Goal: Find contact information: Find contact information

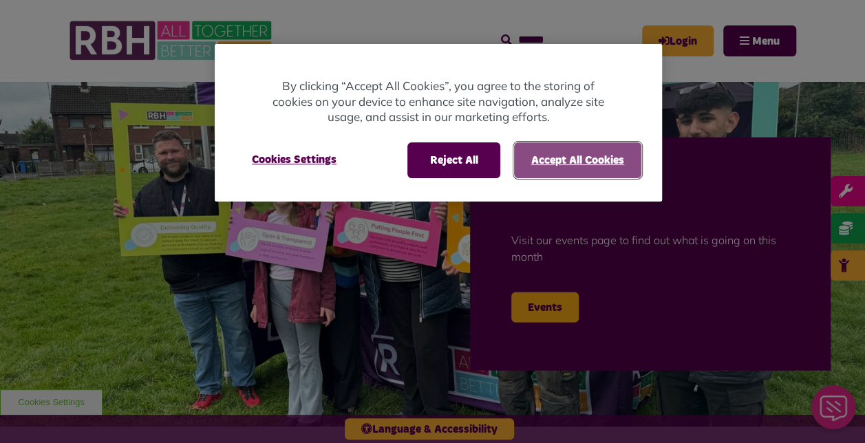
click at [556, 163] on button "Accept All Cookies" at bounding box center [577, 160] width 127 height 36
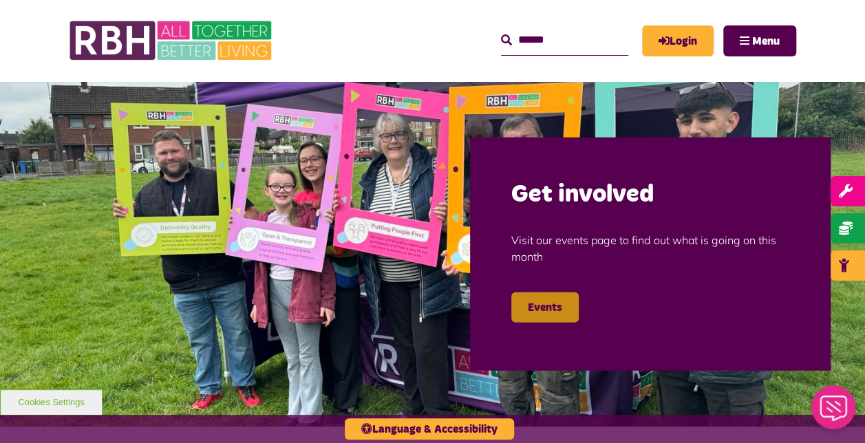
click at [549, 310] on link "Events" at bounding box center [544, 307] width 67 height 30
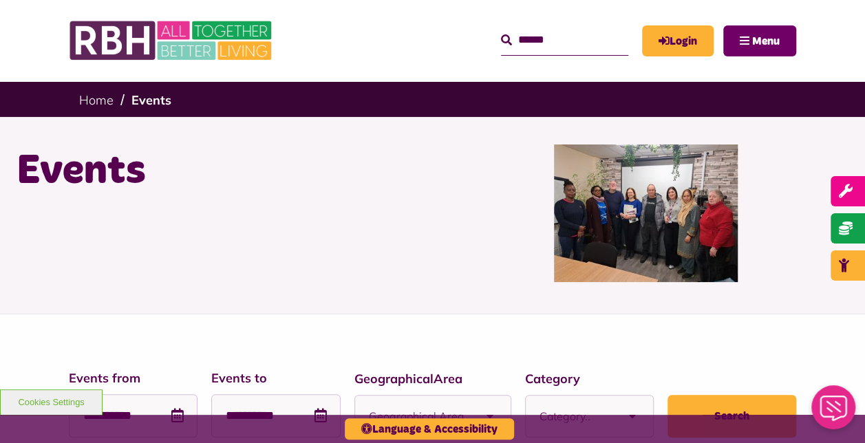
click at [752, 41] on span "Menu" at bounding box center [766, 41] width 28 height 11
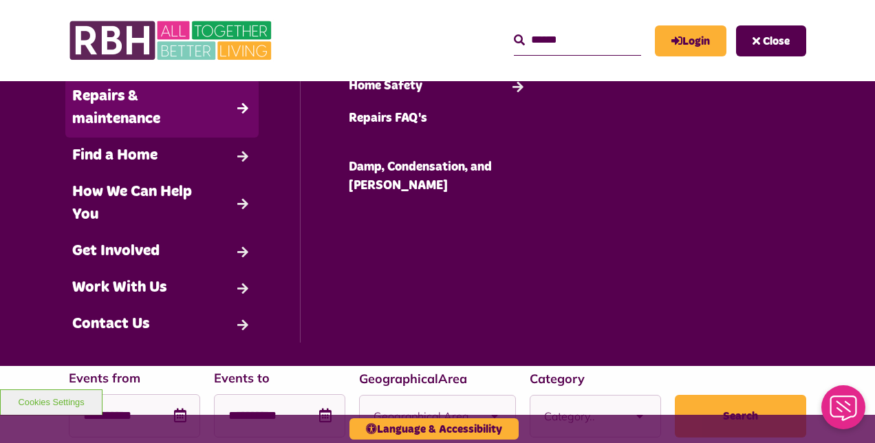
scroll to position [107, 0]
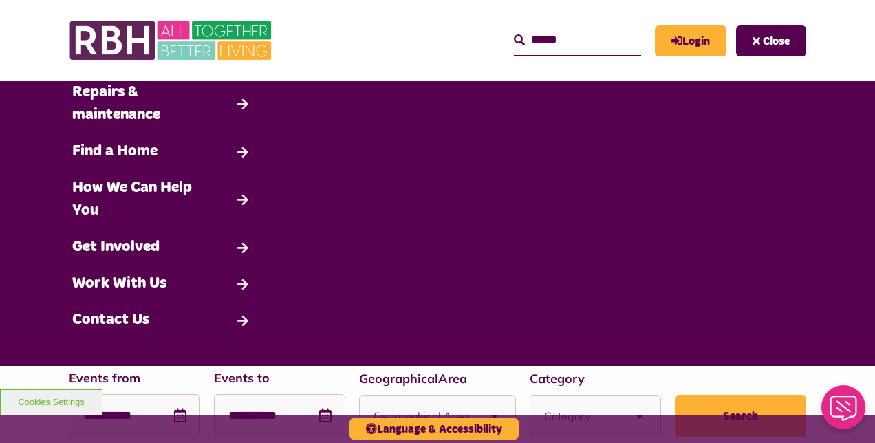
click at [514, 39] on input "Search" at bounding box center [577, 40] width 127 height 30
type input "****"
click at [514, 32] on button "Search" at bounding box center [519, 40] width 11 height 17
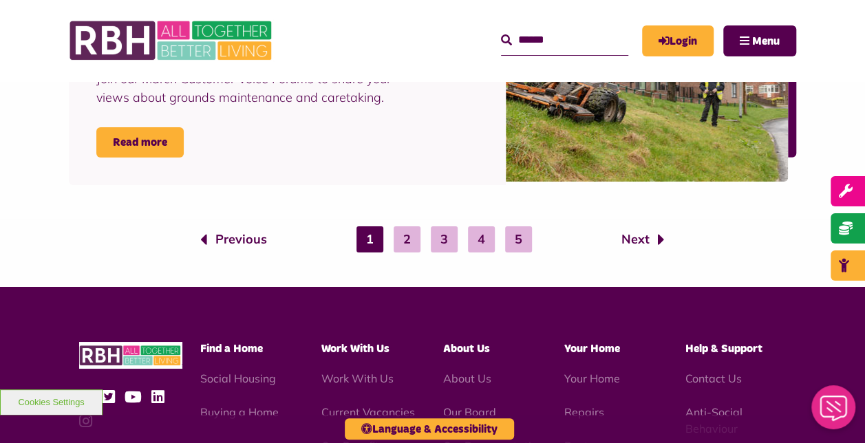
scroll to position [2408, 0]
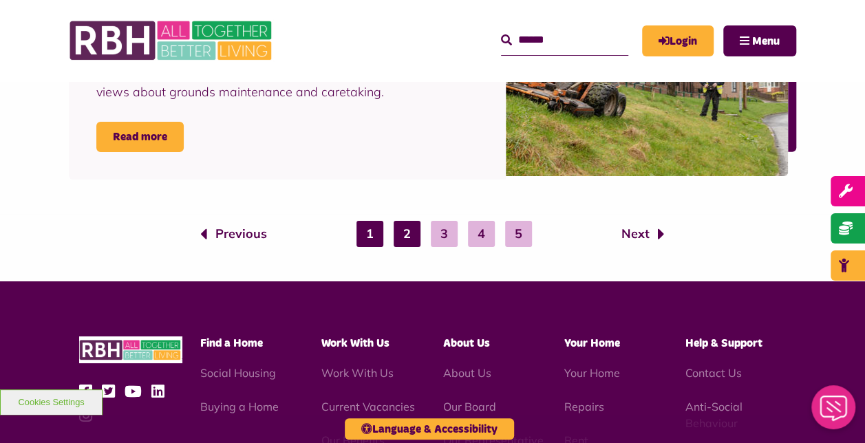
click at [407, 235] on link "2" at bounding box center [407, 234] width 27 height 26
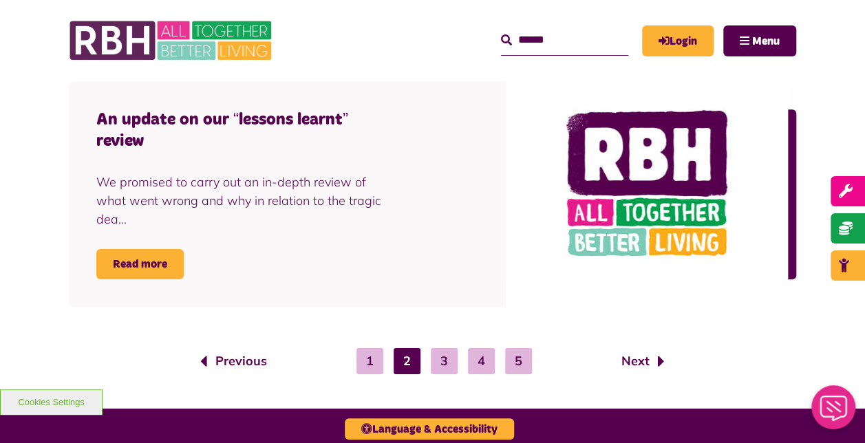
scroll to position [2340, 0]
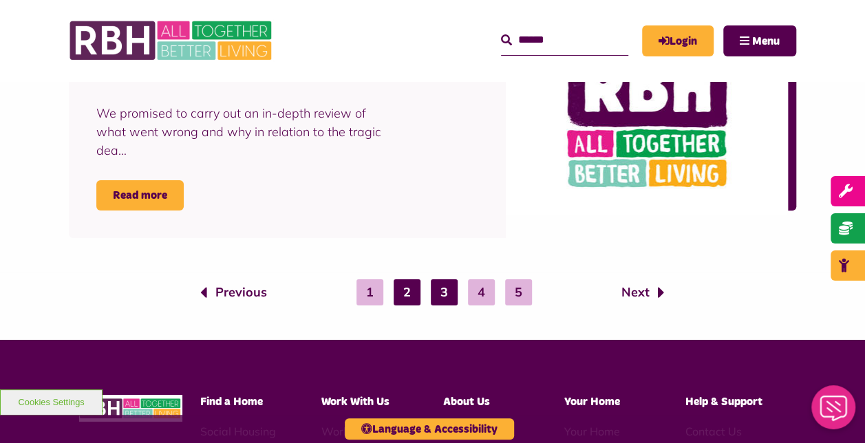
click at [447, 279] on link "3" at bounding box center [444, 292] width 27 height 26
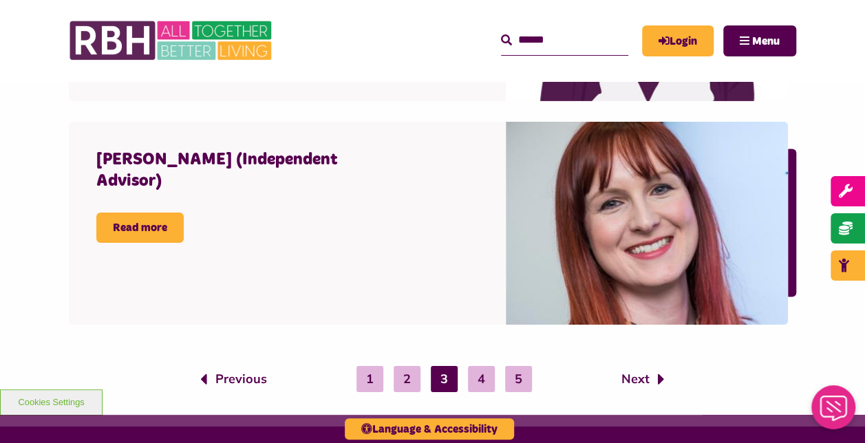
scroll to position [2271, 0]
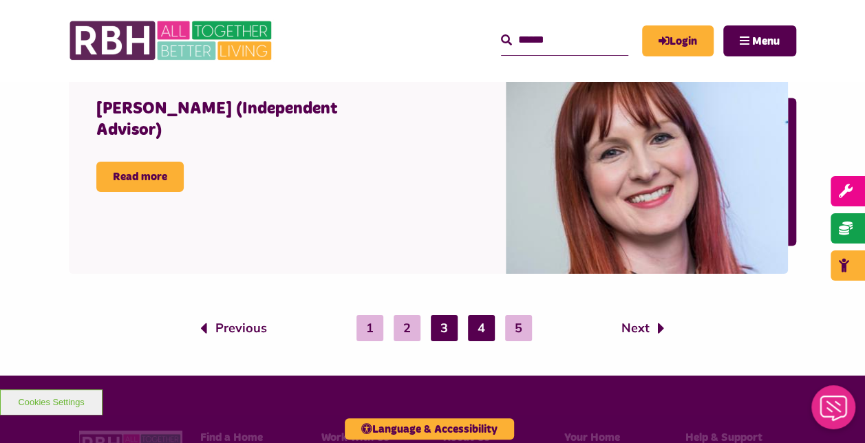
click at [478, 325] on link "4" at bounding box center [481, 328] width 27 height 26
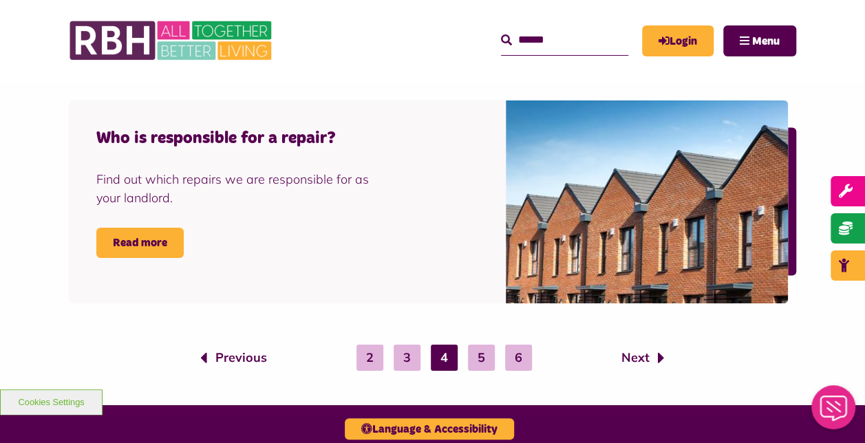
scroll to position [2271, 0]
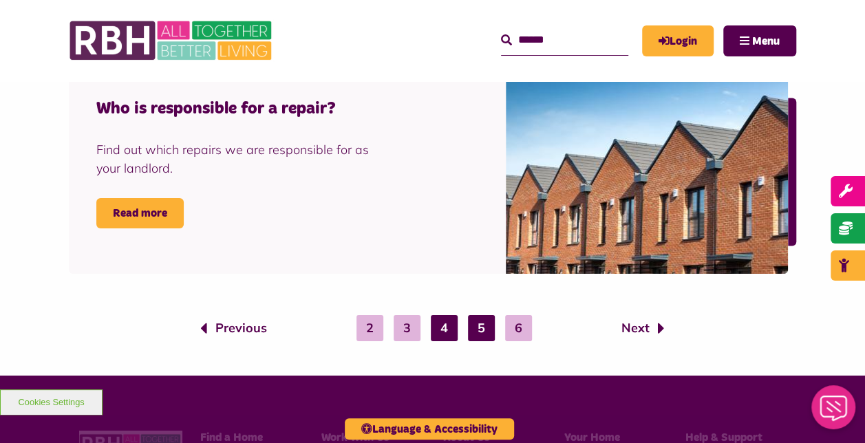
click at [481, 325] on link "5" at bounding box center [481, 328] width 27 height 26
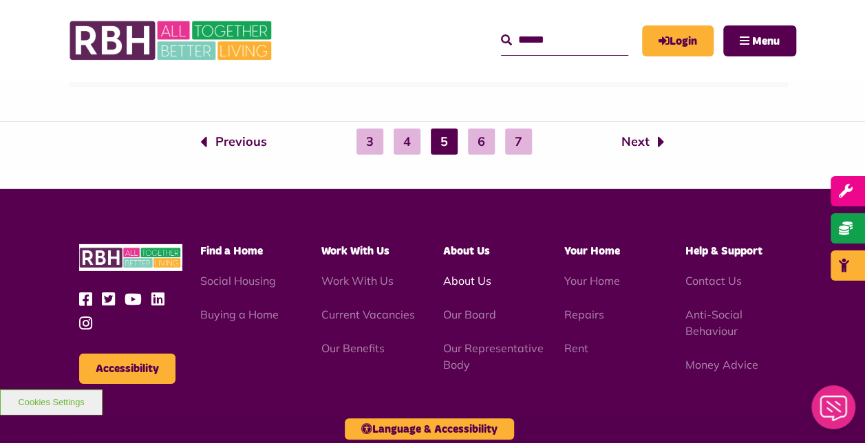
scroll to position [2133, 0]
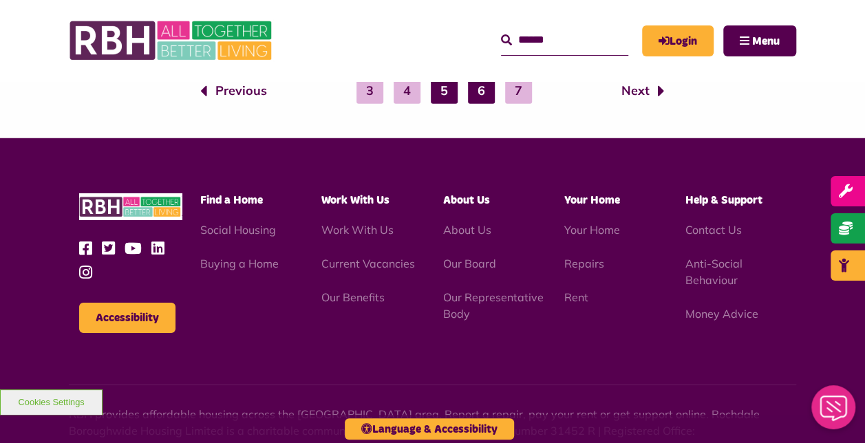
click at [475, 87] on link "6" at bounding box center [481, 91] width 27 height 26
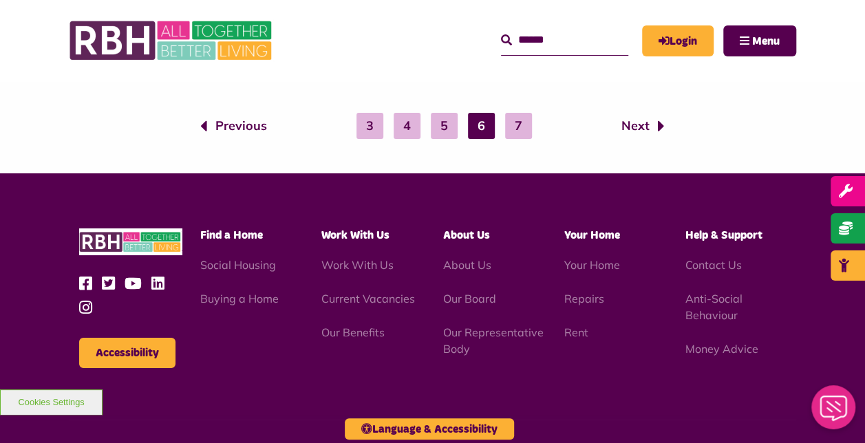
scroll to position [2477, 0]
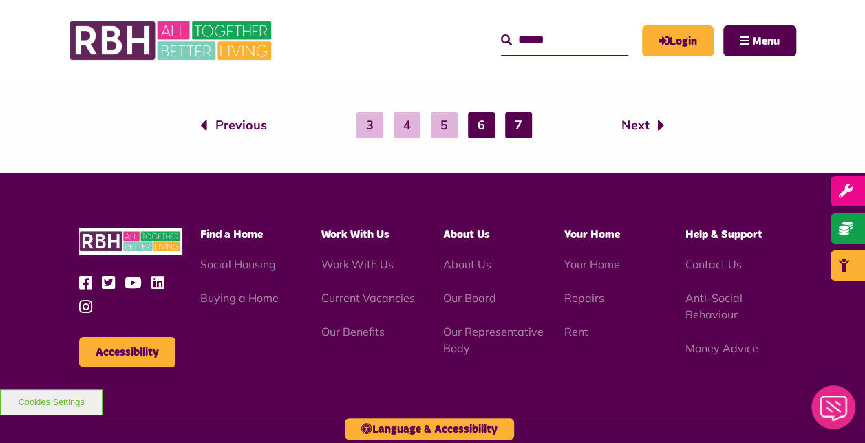
click at [517, 133] on link "7" at bounding box center [518, 125] width 27 height 26
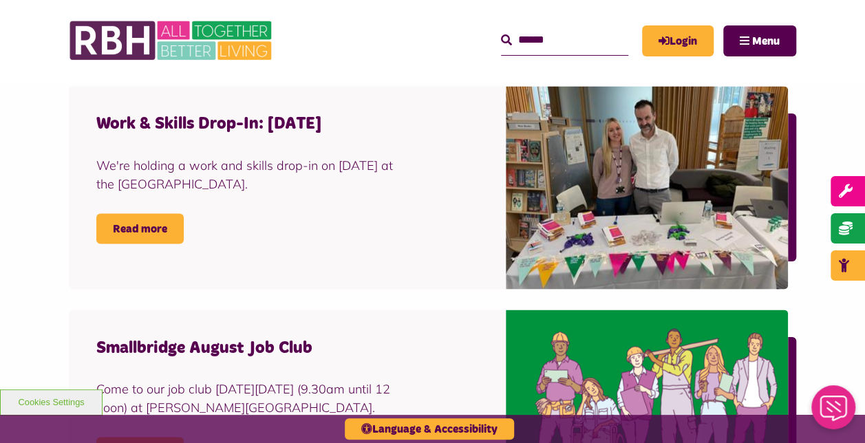
scroll to position [895, 0]
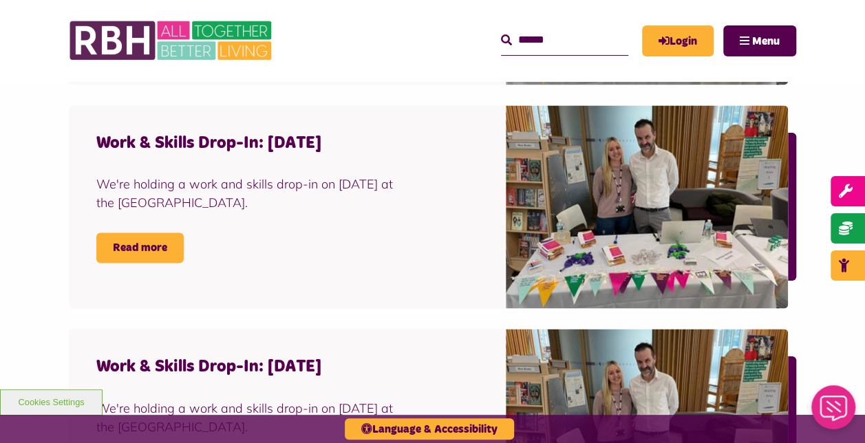
click at [506, 41] on input "Search" at bounding box center [564, 40] width 127 height 30
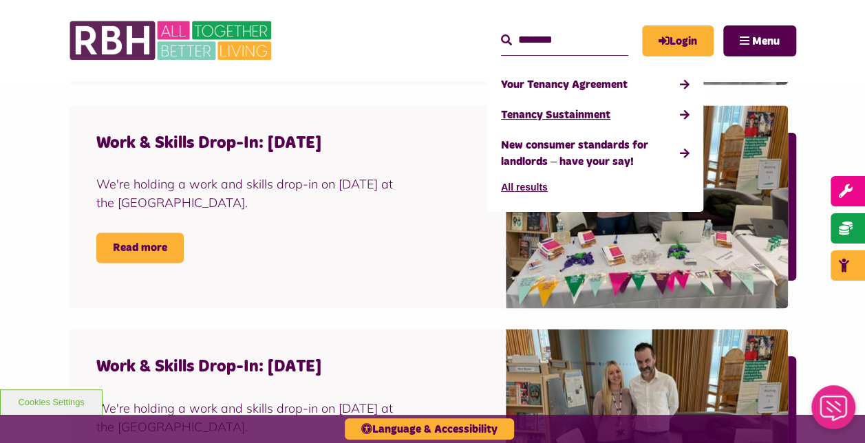
type input "*******"
click at [534, 114] on link "Tenancy Sustainment" at bounding box center [595, 115] width 189 height 30
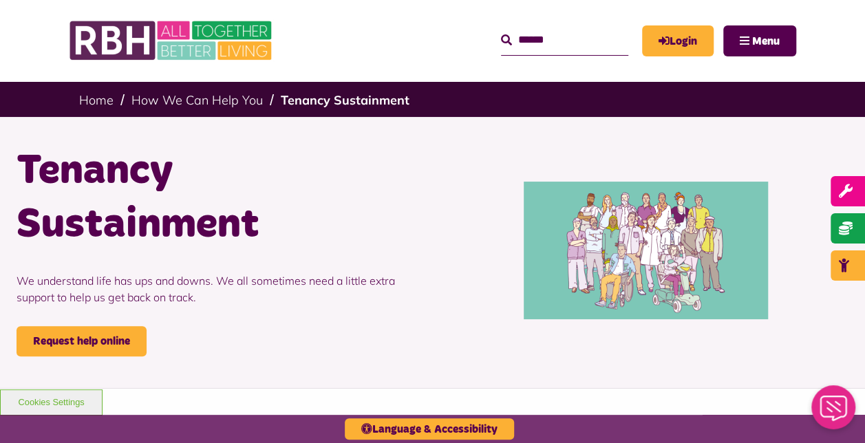
click at [510, 38] on input "Search" at bounding box center [564, 40] width 127 height 30
click at [502, 39] on input "Search" at bounding box center [564, 40] width 127 height 30
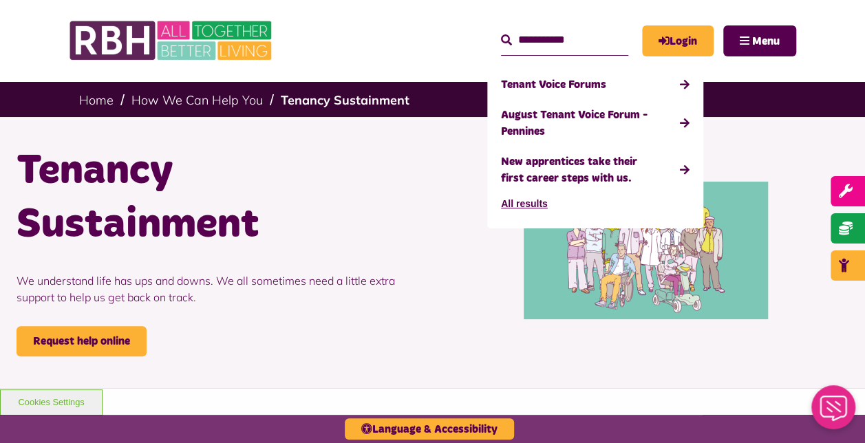
type input "**********"
click at [501, 32] on button "Search" at bounding box center [506, 40] width 11 height 17
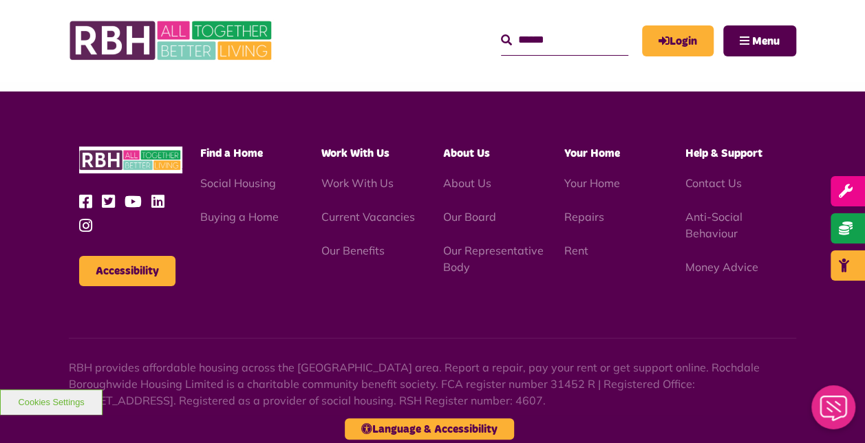
scroll to position [2578, 0]
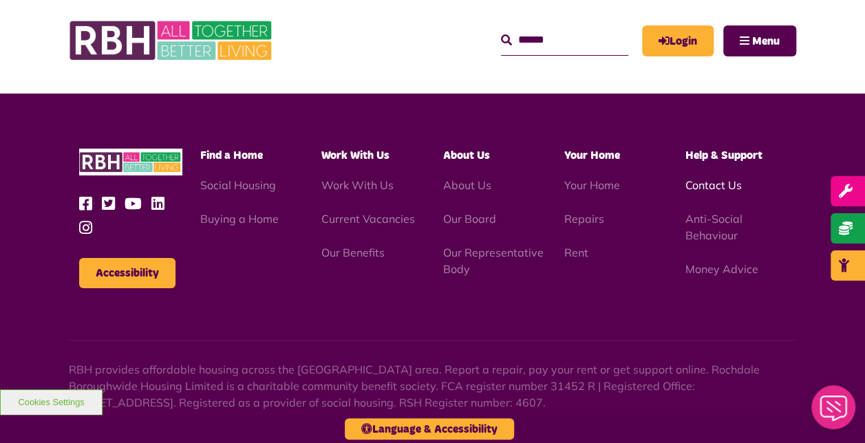
click at [709, 183] on link "Contact Us" at bounding box center [713, 185] width 56 height 14
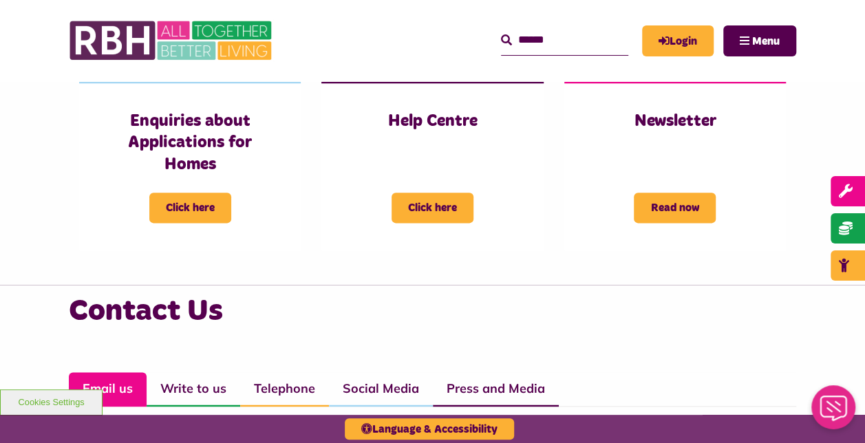
scroll to position [619, 0]
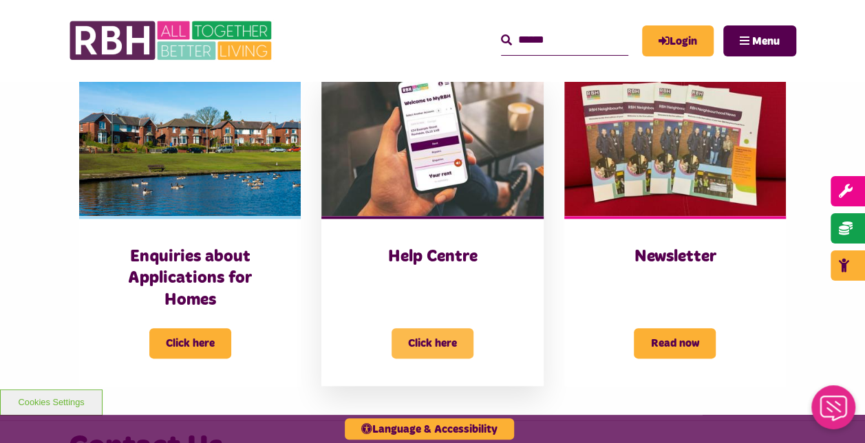
click at [428, 334] on span "Click here" at bounding box center [433, 343] width 82 height 30
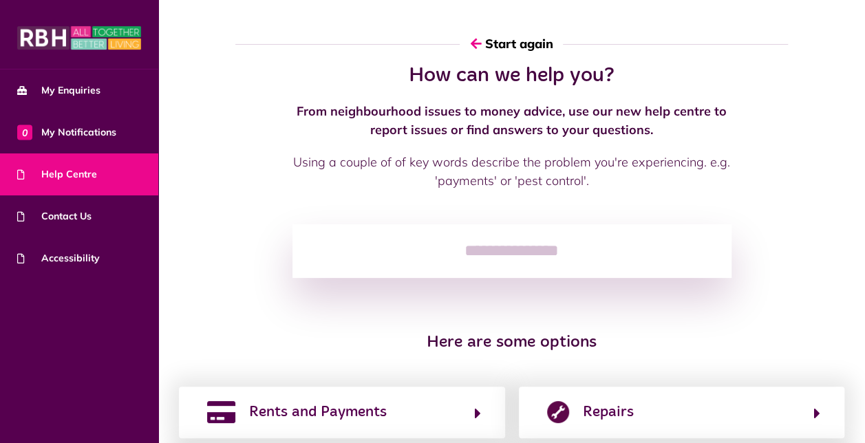
click at [337, 252] on input "search" at bounding box center [511, 251] width 439 height 54
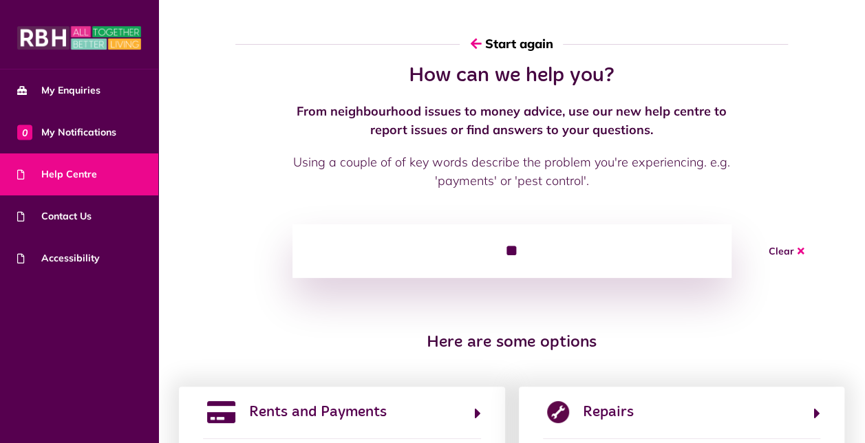
type input "*"
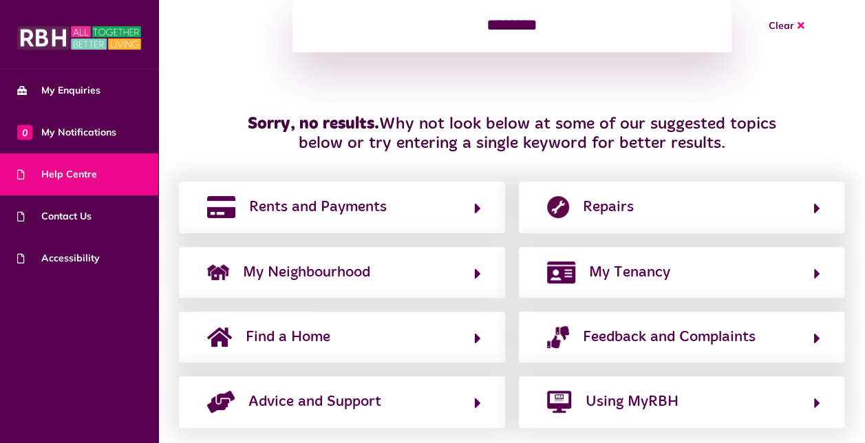
scroll to position [272, 0]
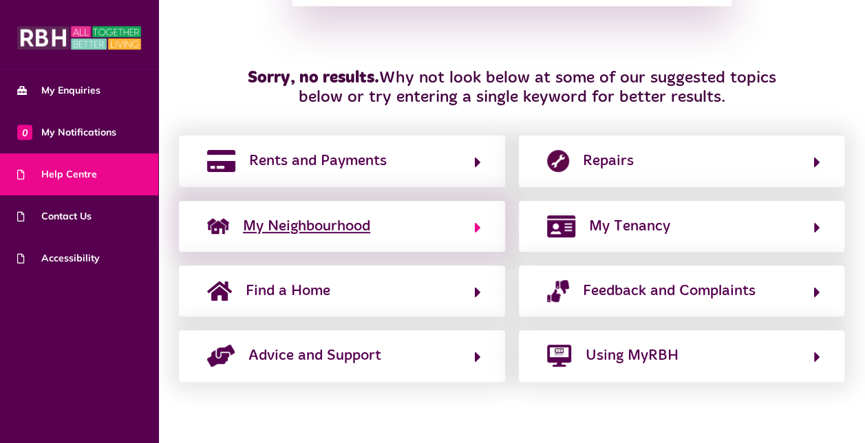
type input "*******"
click at [343, 229] on span "My Neighbourhood" at bounding box center [306, 226] width 127 height 22
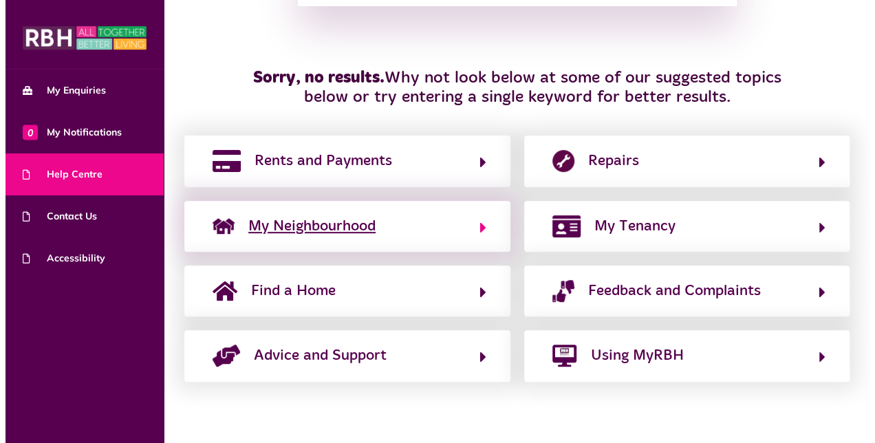
scroll to position [0, 0]
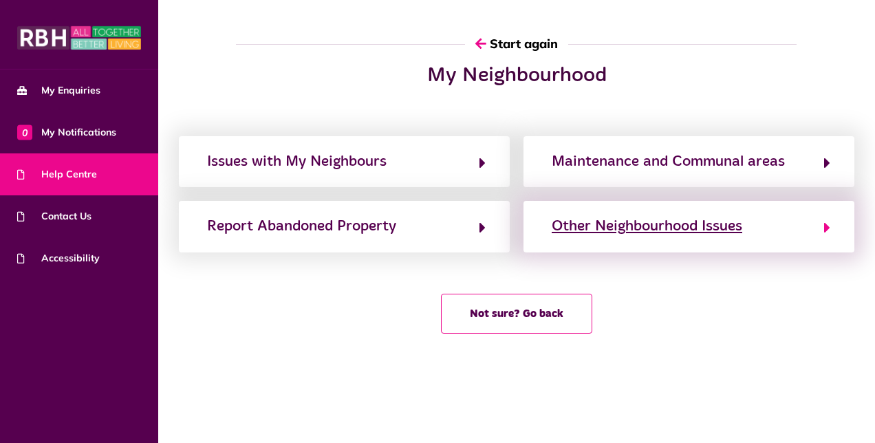
click at [633, 227] on div "Other Neighbourhood Issues" at bounding box center [647, 226] width 191 height 22
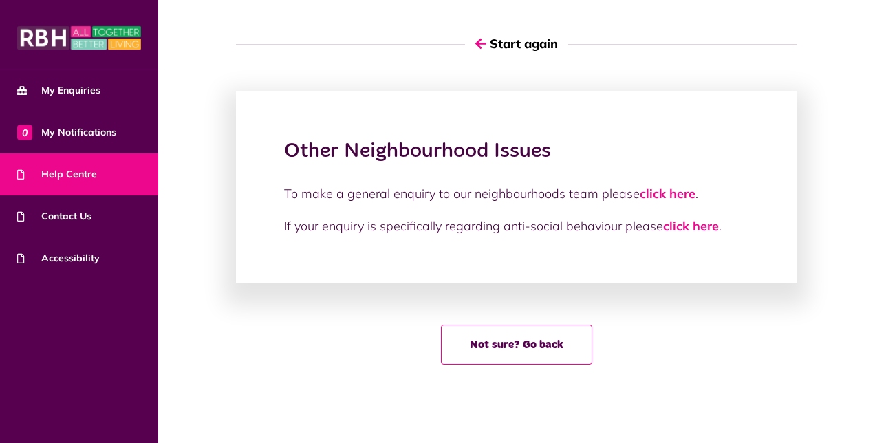
click at [209, 304] on div "Other Neighbourhood Issues To make a general enquiry to our neighbourhoods team…" at bounding box center [516, 213] width 689 height 301
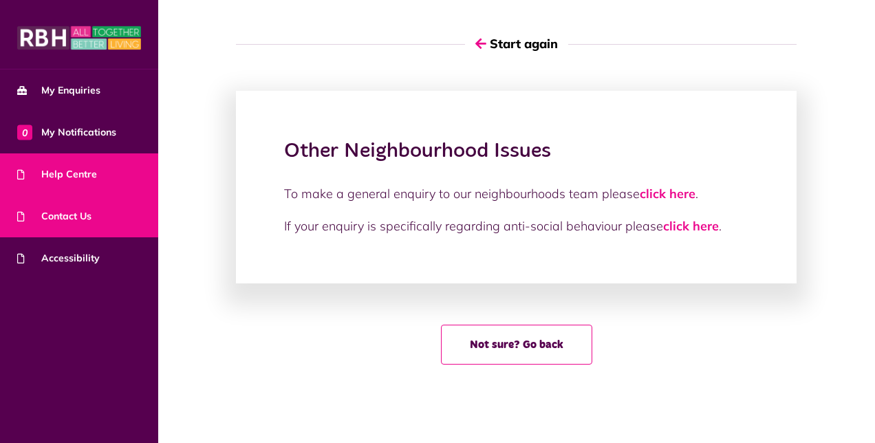
click at [71, 215] on span "Contact Us" at bounding box center [54, 216] width 74 height 14
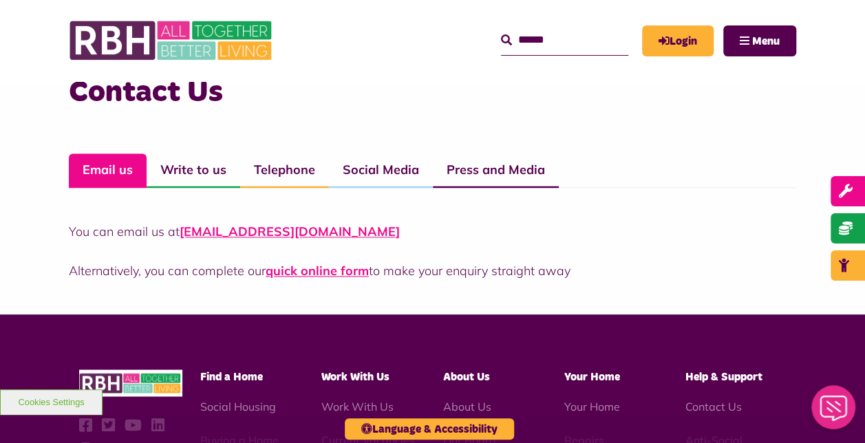
scroll to position [1101, 0]
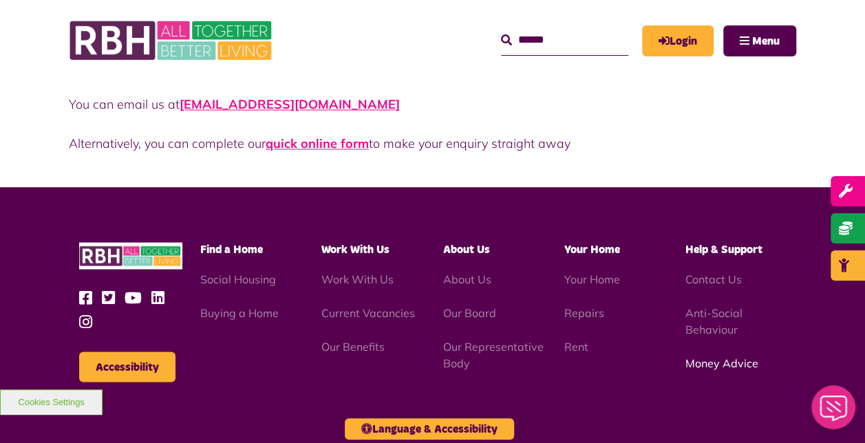
click at [709, 362] on link "Money Advice" at bounding box center [721, 363] width 73 height 14
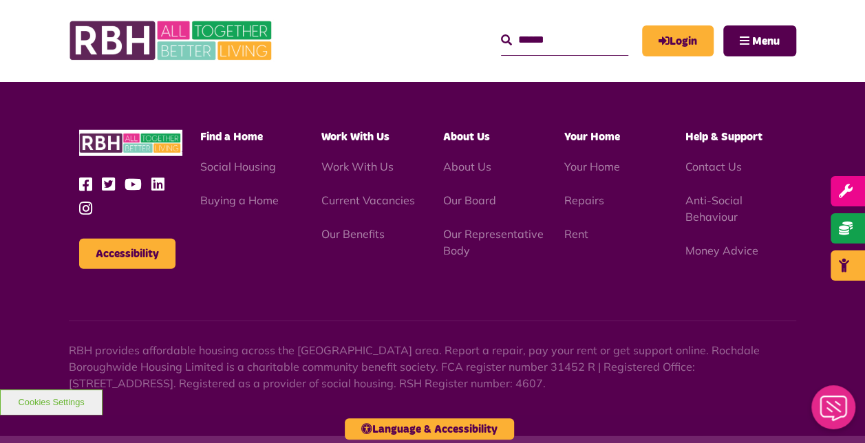
scroll to position [1789, 0]
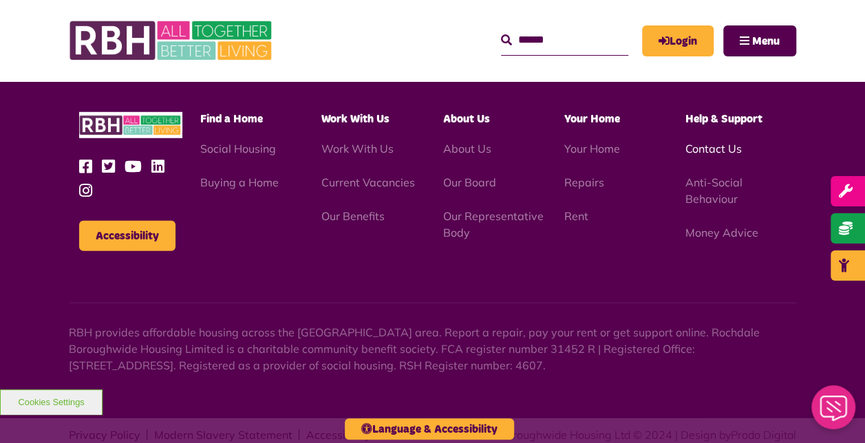
click at [710, 150] on link "Contact Us" at bounding box center [713, 149] width 56 height 14
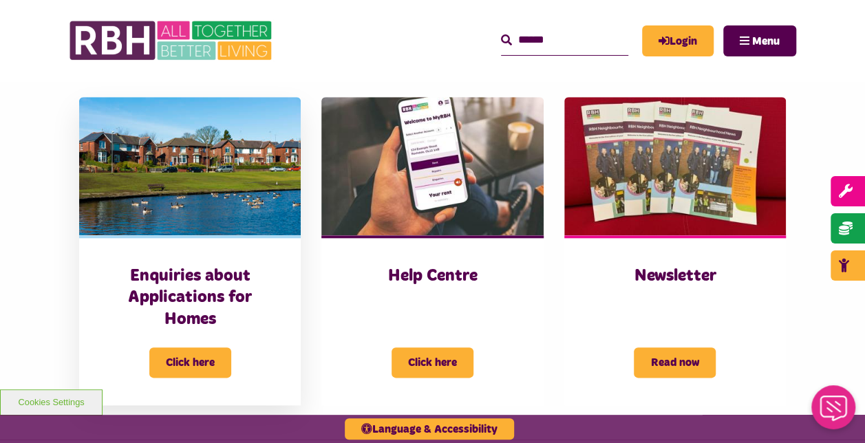
scroll to position [619, 0]
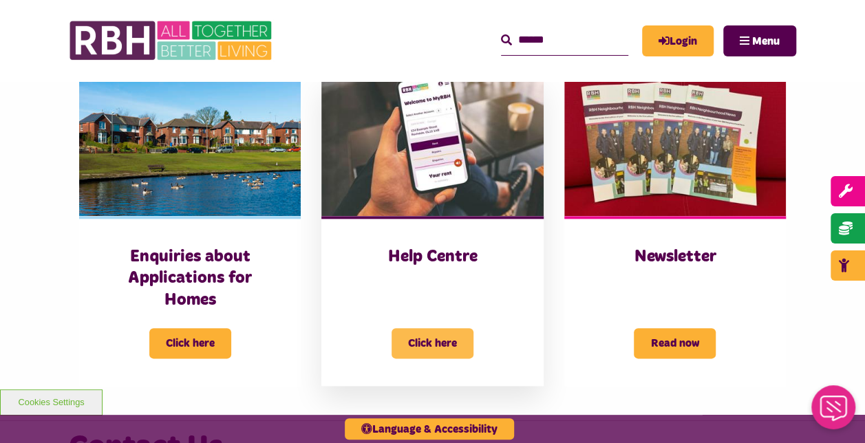
click at [424, 337] on span "Click here" at bounding box center [433, 343] width 82 height 30
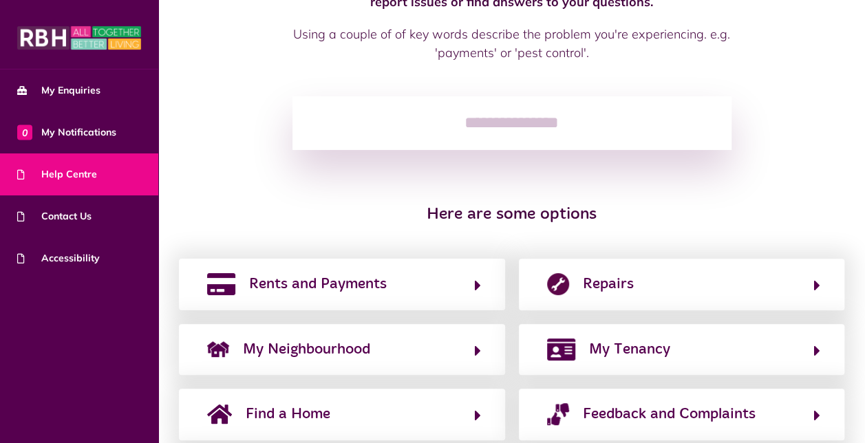
scroll to position [231, 0]
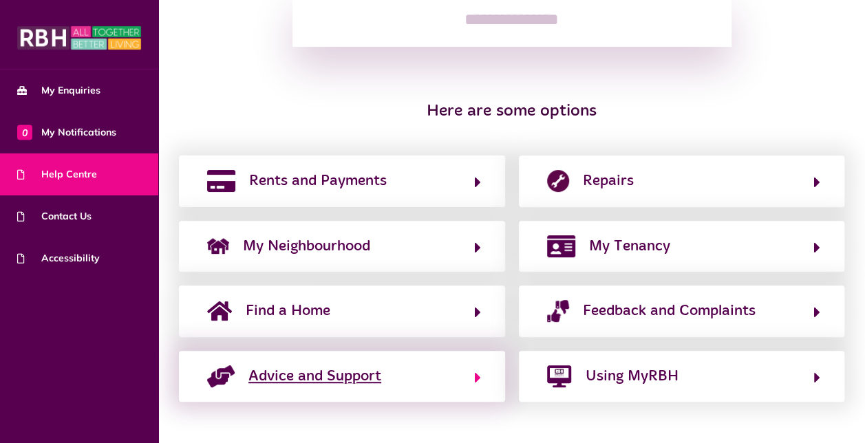
click at [340, 376] on span "Advice and Support" at bounding box center [314, 376] width 133 height 22
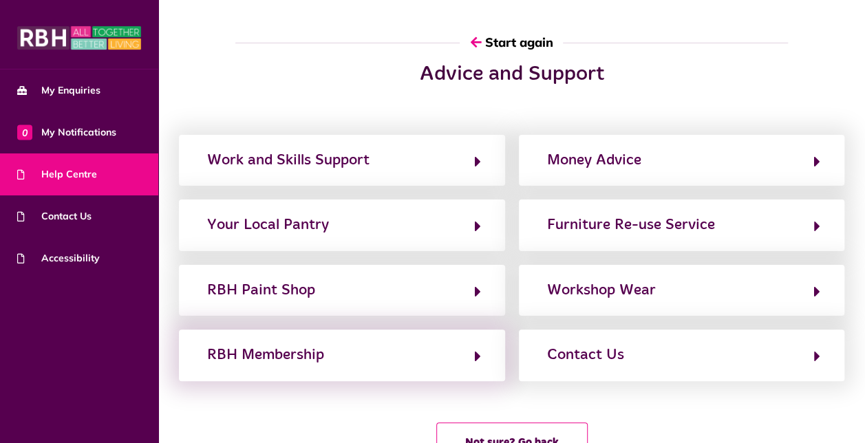
scroll to position [0, 0]
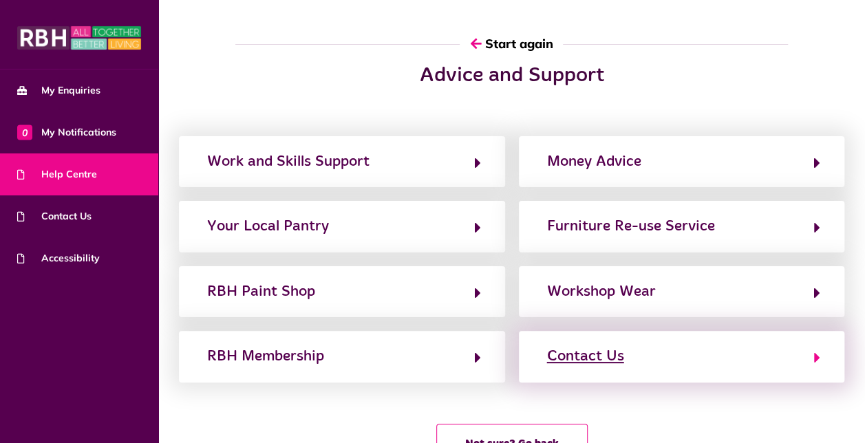
click at [568, 350] on div "Contact Us" at bounding box center [585, 356] width 77 height 22
